Goal: Information Seeking & Learning: Learn about a topic

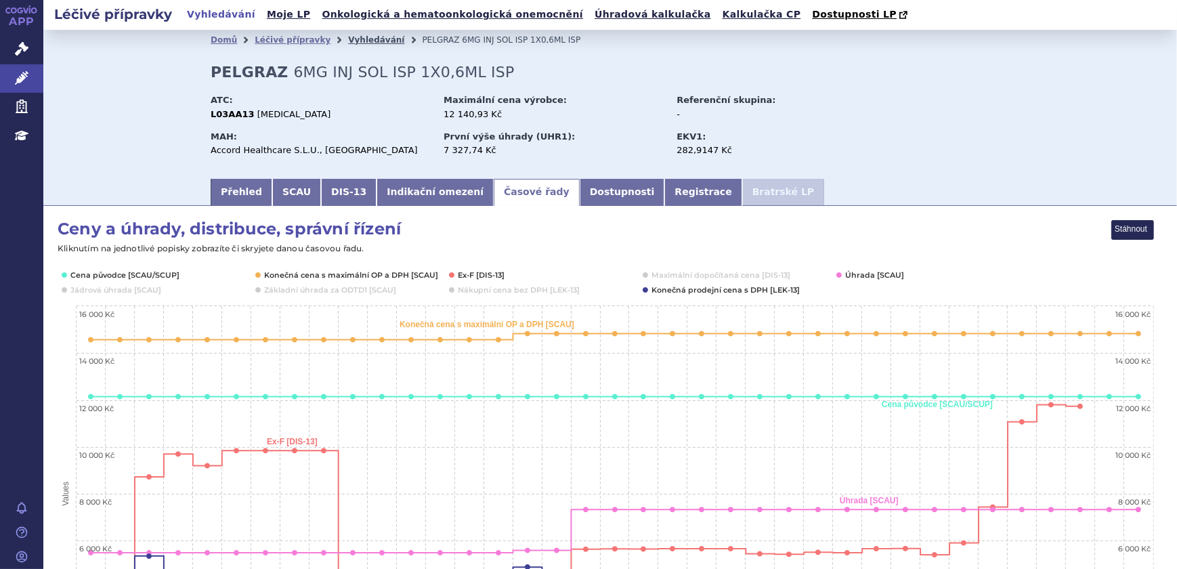
click at [348, 37] on link "Vyhledávání" at bounding box center [376, 39] width 56 height 9
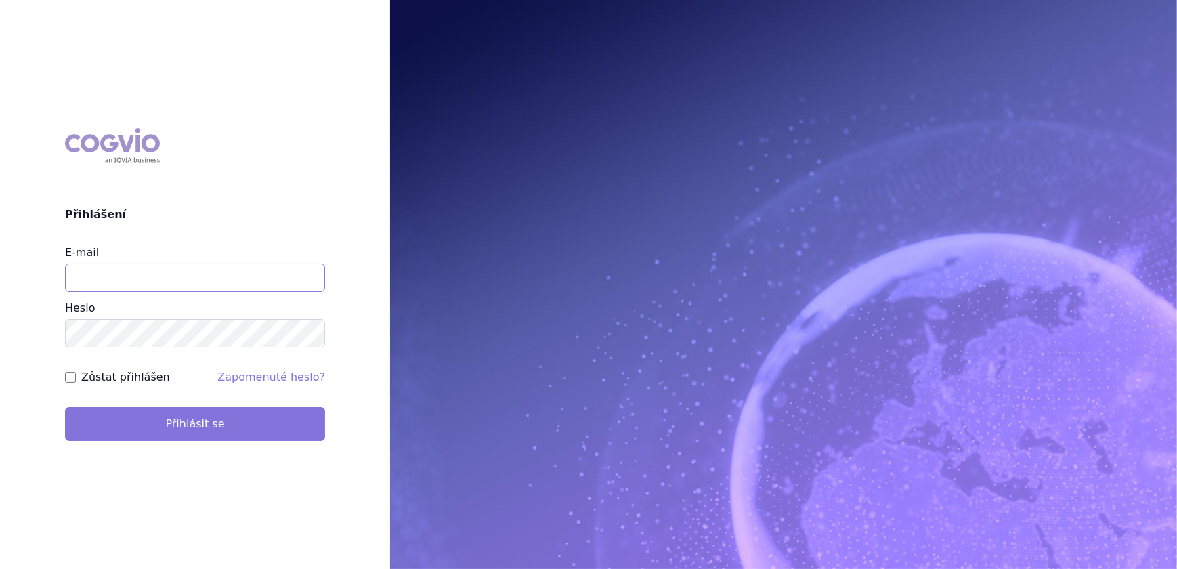
type input "[PERSON_NAME][EMAIL_ADDRESS][DOMAIN_NAME]"
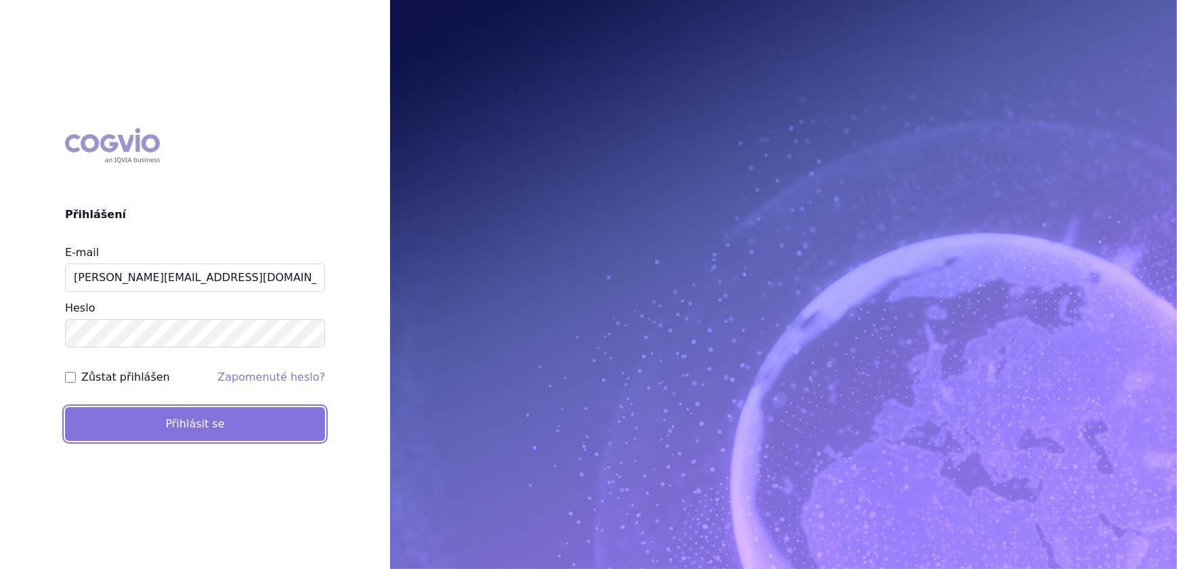
click at [190, 410] on button "Přihlásit se" at bounding box center [195, 424] width 260 height 34
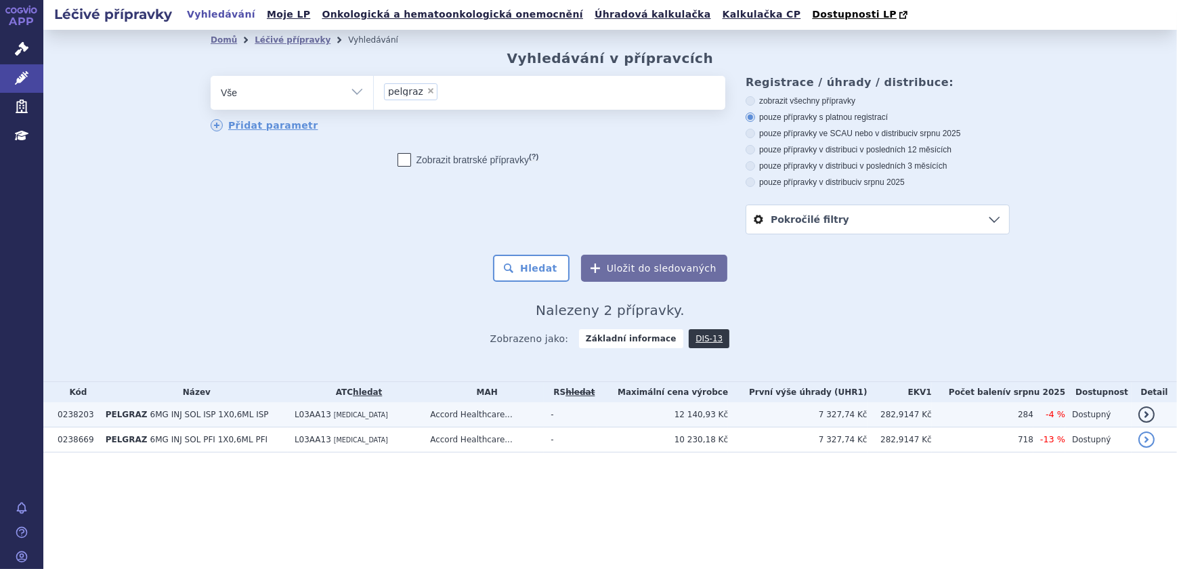
click at [199, 411] on span "6MG INJ SOL ISP 1X0,6ML ISP" at bounding box center [209, 414] width 119 height 9
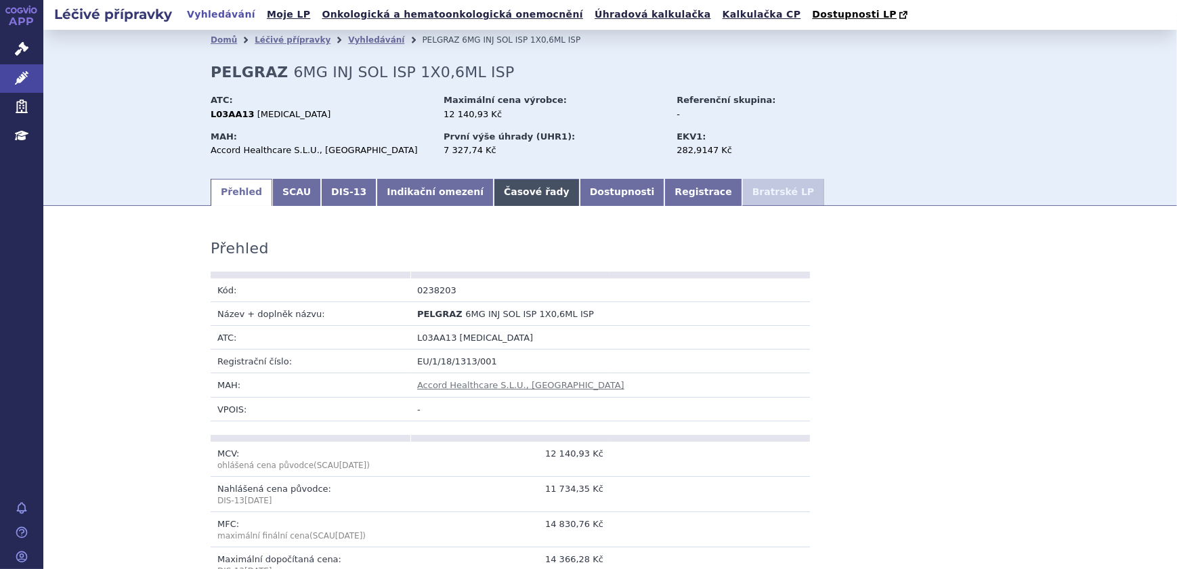
click at [494, 200] on link "Časové řady" at bounding box center [537, 192] width 86 height 27
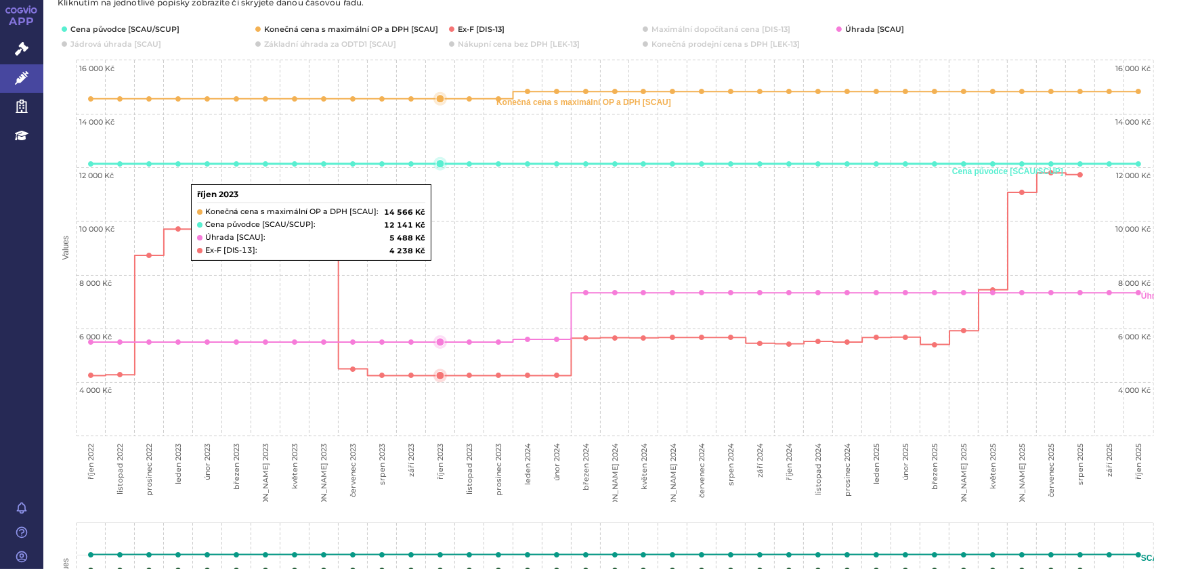
scroll to position [123, 0]
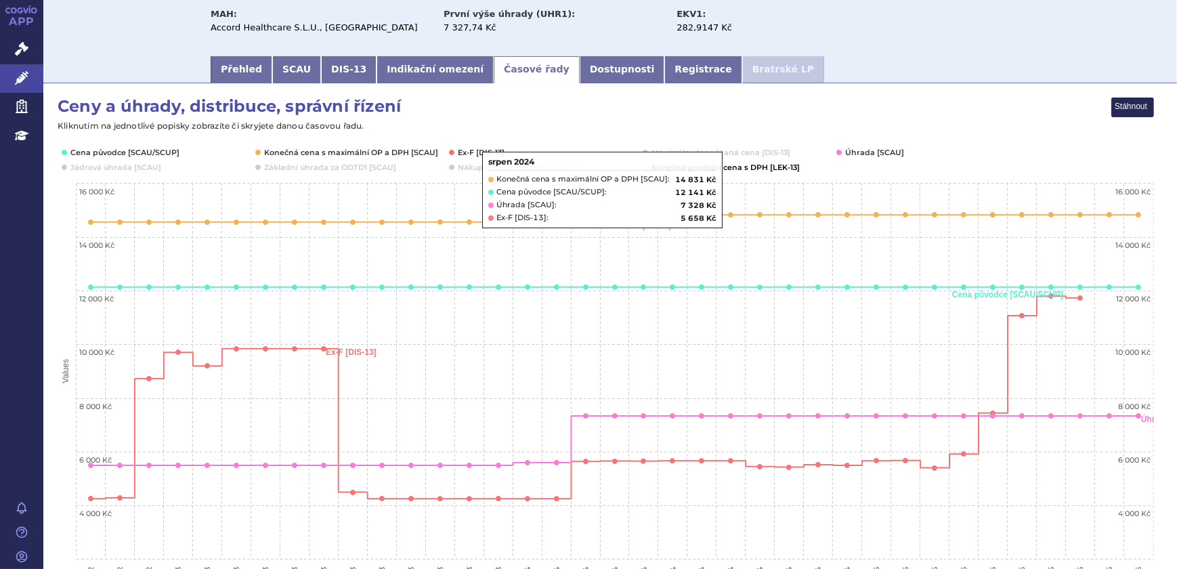
click at [726, 169] on button "Show Konečná prodejní cena s DPH [LEK-13]" at bounding box center [725, 167] width 146 height 11
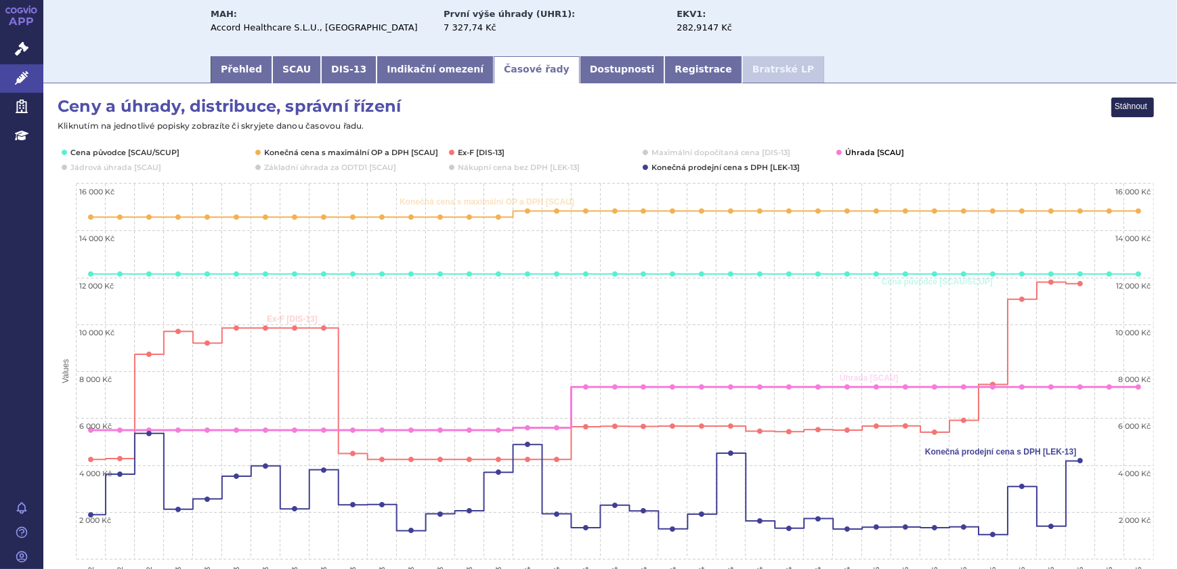
click at [876, 154] on button "Show Úhrada [SCAU]" at bounding box center [873, 152] width 56 height 11
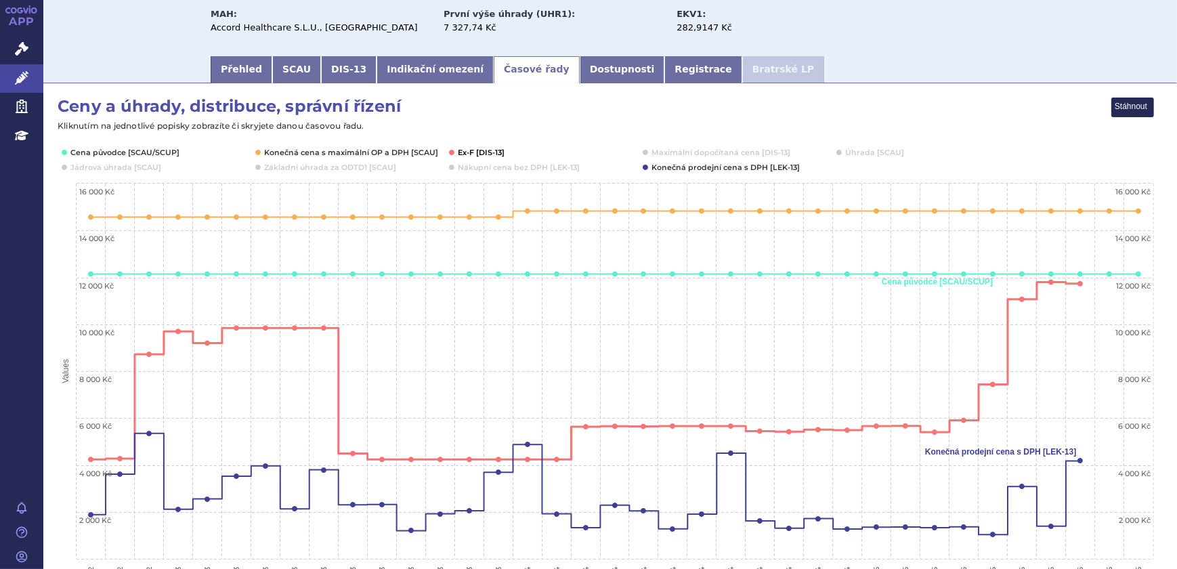
click at [485, 153] on button "Show Ex-F [DIS-13]" at bounding box center [481, 152] width 47 height 11
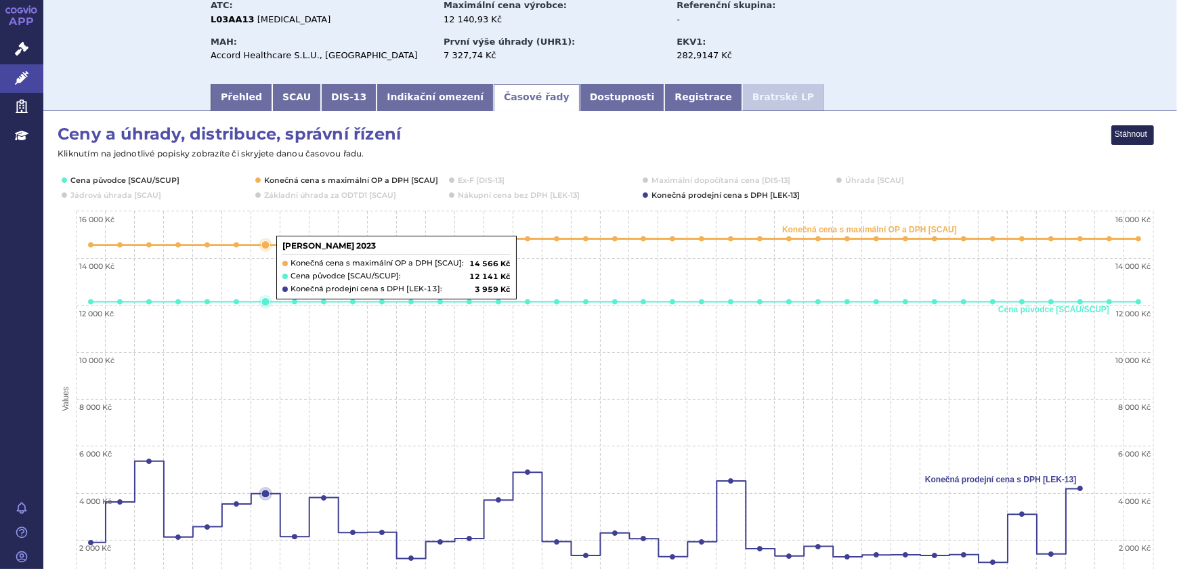
scroll to position [0, 0]
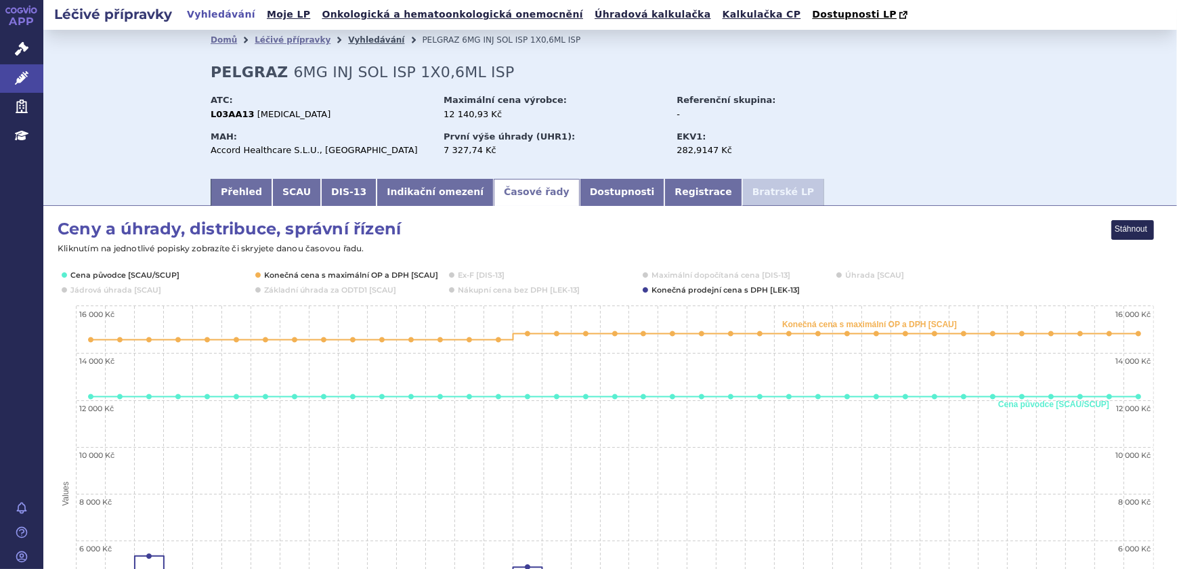
click at [348, 38] on link "Vyhledávání" at bounding box center [376, 39] width 56 height 9
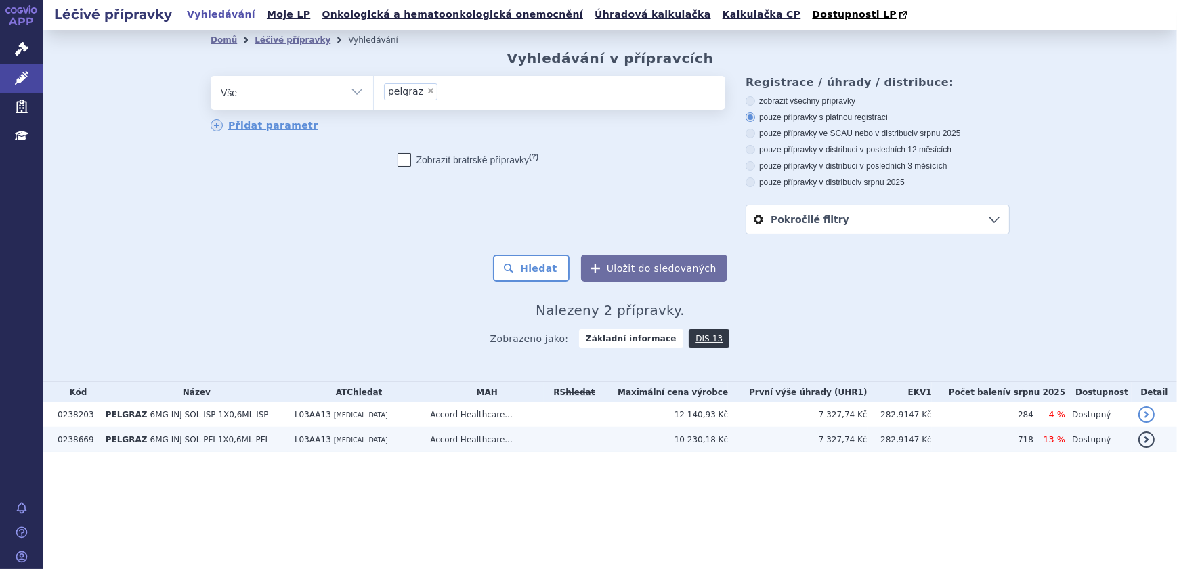
click at [210, 444] on span "6MG INJ SOL PFI 1X0,6ML PFI" at bounding box center [209, 439] width 118 height 9
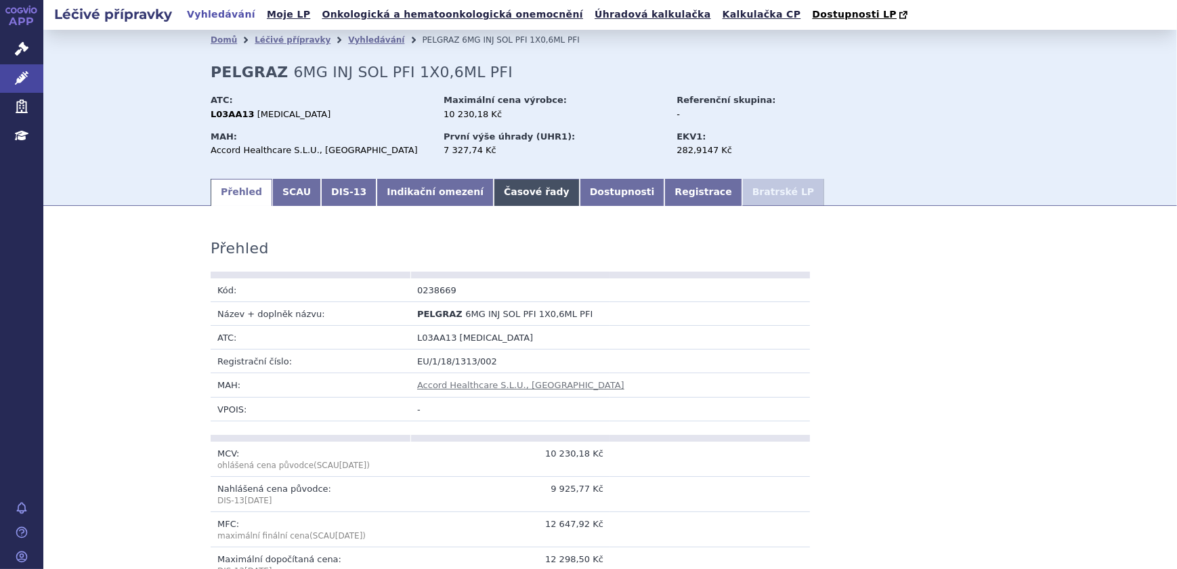
click at [499, 200] on link "Časové řady" at bounding box center [537, 192] width 86 height 27
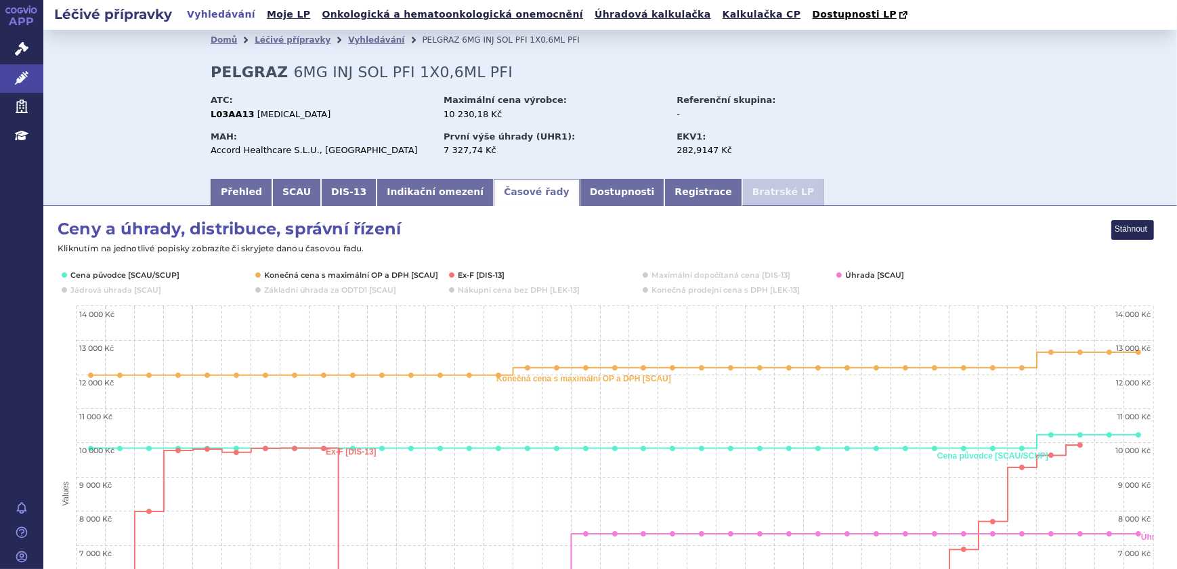
scroll to position [61, 0]
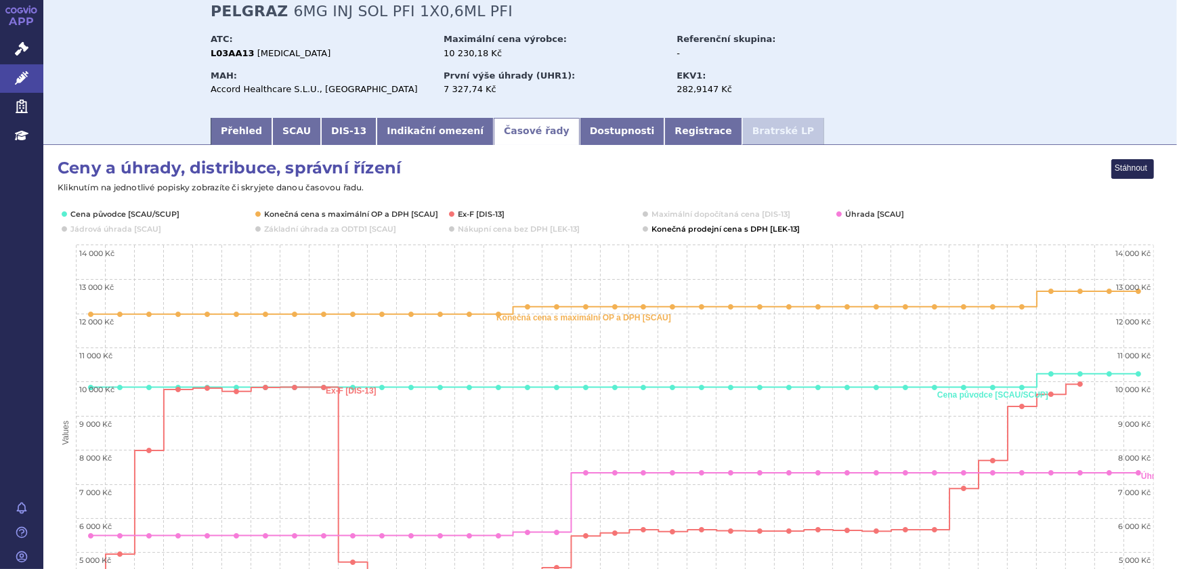
click at [693, 230] on button "Show Konečná prodejní cena s DPH [LEK-13]" at bounding box center [725, 229] width 146 height 11
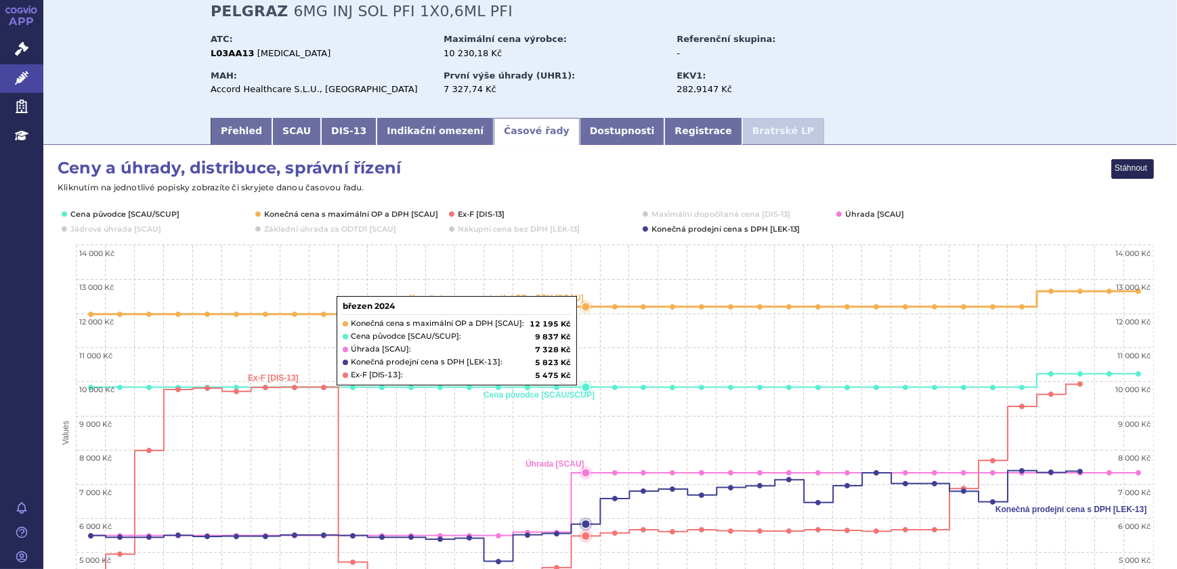
scroll to position [0, 0]
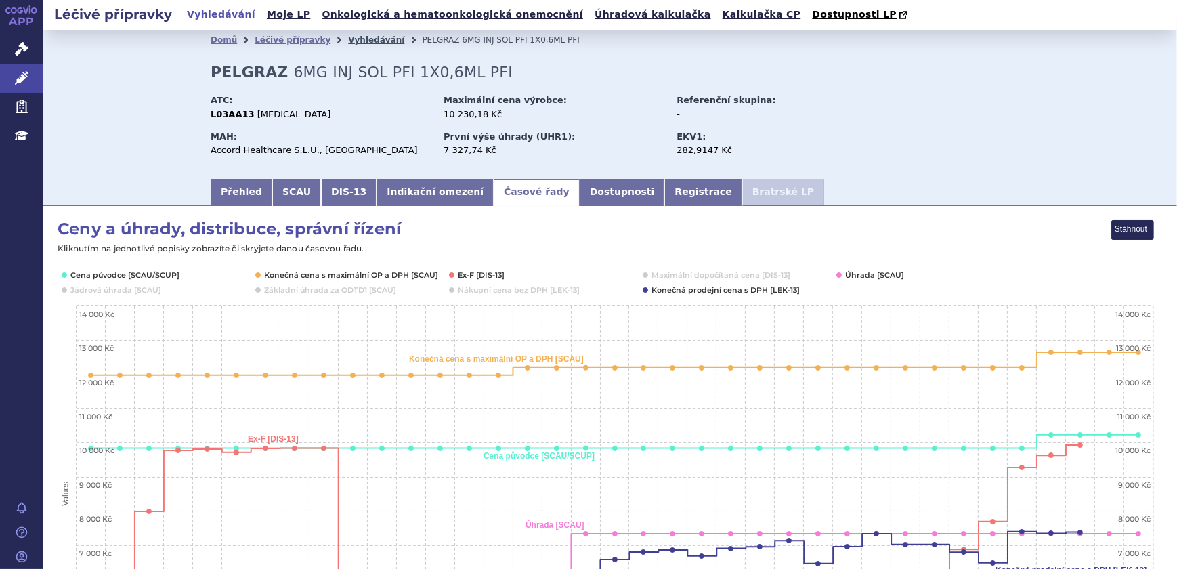
click at [348, 45] on link "Vyhledávání" at bounding box center [376, 39] width 56 height 9
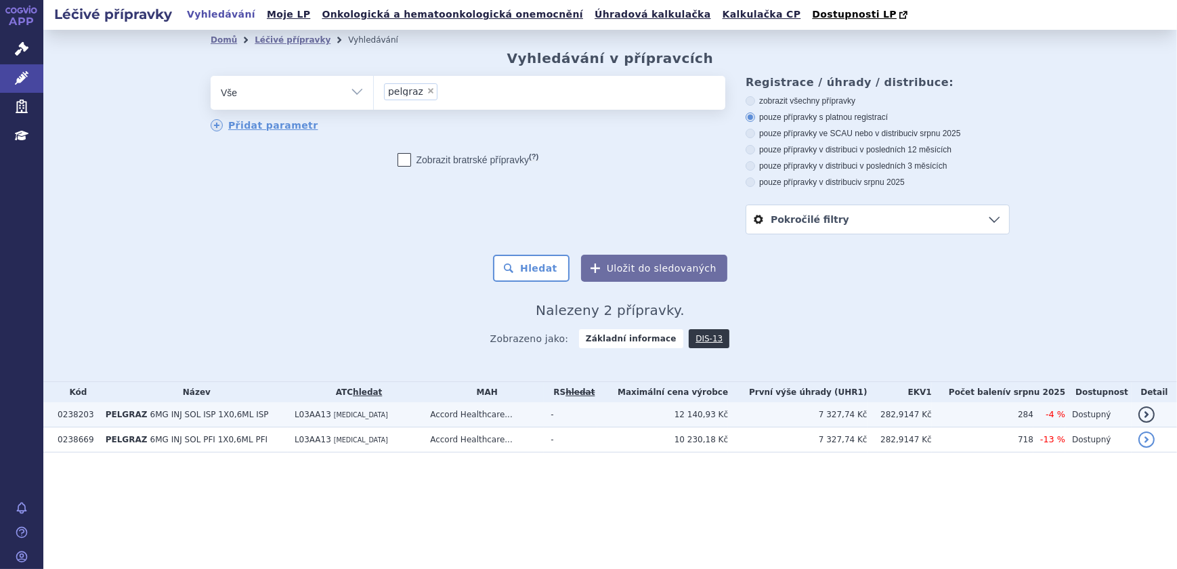
click at [470, 424] on td "Accord Healthcare..." at bounding box center [483, 414] width 121 height 25
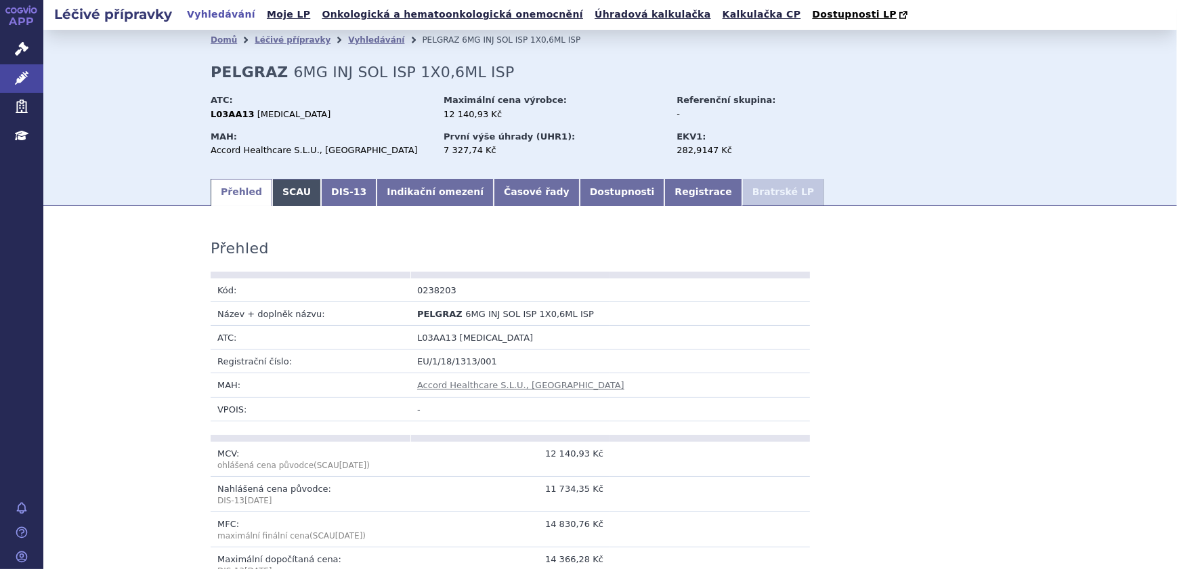
click at [297, 197] on link "SCAU" at bounding box center [296, 192] width 49 height 27
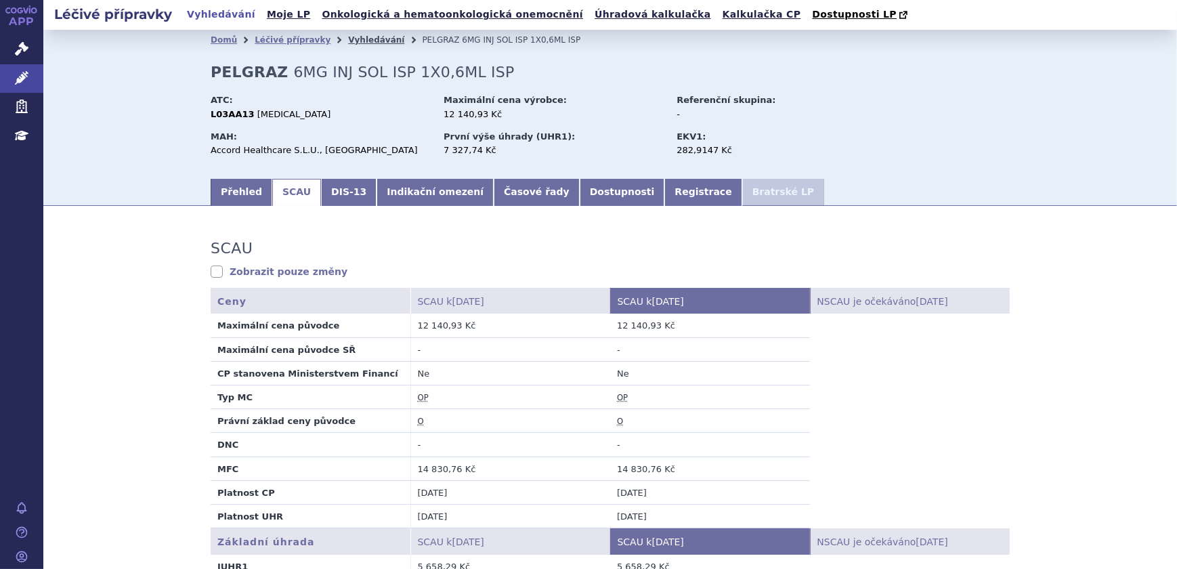
click at [348, 42] on link "Vyhledávání" at bounding box center [376, 39] width 56 height 9
